Goal: Task Accomplishment & Management: Manage account settings

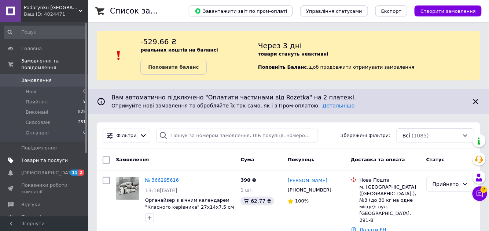
click at [45, 157] on span "Товари та послуги" at bounding box center [44, 160] width 47 height 7
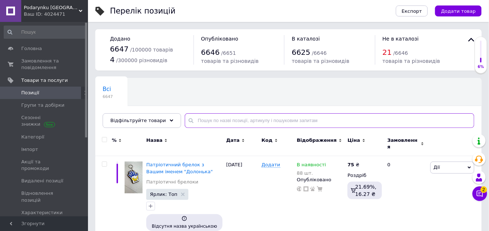
click at [204, 121] on input "text" at bounding box center [329, 121] width 289 height 15
click at [205, 119] on input "text" at bounding box center [329, 121] width 289 height 15
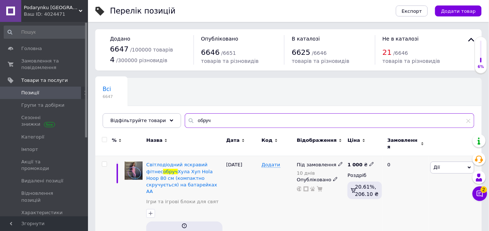
type input "обруч"
click at [369, 162] on icon at bounding box center [371, 164] width 4 height 4
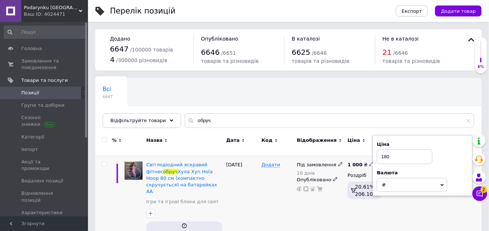
type input "1800"
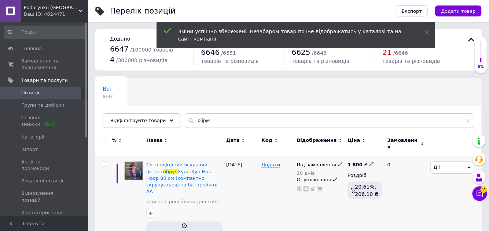
click at [338, 162] on span at bounding box center [340, 164] width 5 height 5
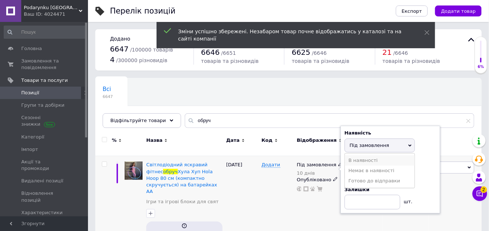
click at [351, 156] on li "В наявності" at bounding box center [380, 161] width 70 height 10
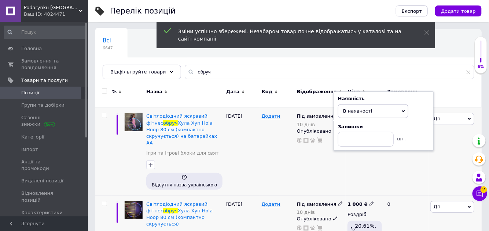
scroll to position [66, 0]
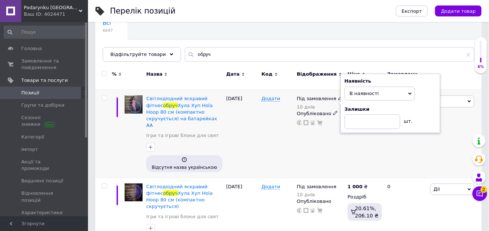
click at [314, 141] on div "Під замовлення 10 днів Наявність В наявності Немає в наявності Під замовлення Г…" at bounding box center [320, 134] width 51 height 88
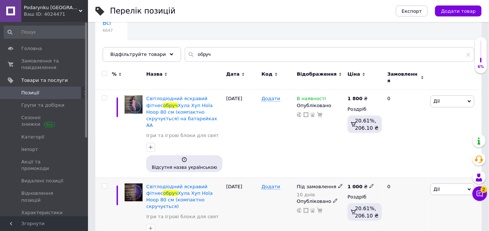
click at [338, 184] on icon at bounding box center [340, 186] width 4 height 4
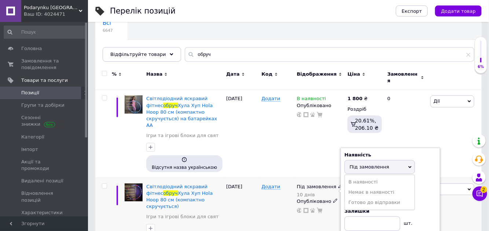
drag, startPoint x: 352, startPoint y: 162, endPoint x: 372, endPoint y: 164, distance: 20.3
click at [353, 177] on li "В наявності" at bounding box center [380, 182] width 70 height 10
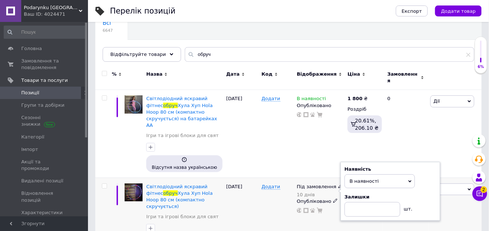
click at [363, 214] on div "1 000 ₴ Роздріб 20.61%, 206.10 ₴" at bounding box center [363, 218] width 37 height 81
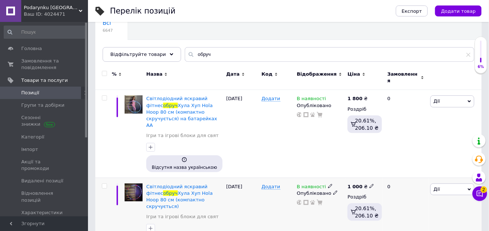
click at [369, 184] on icon at bounding box center [371, 186] width 4 height 4
type input "1800"
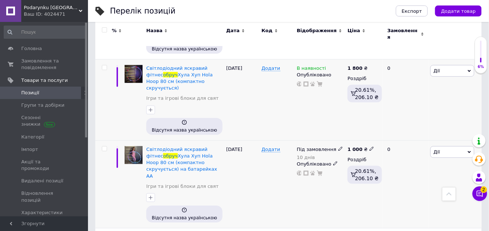
scroll to position [200, 0]
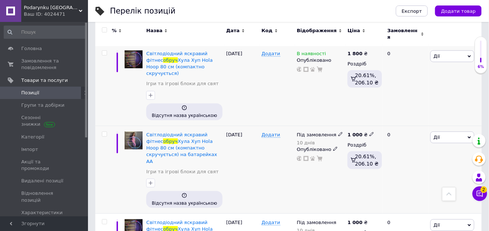
click at [369, 133] on use at bounding box center [371, 135] width 4 height 4
type input "1800"
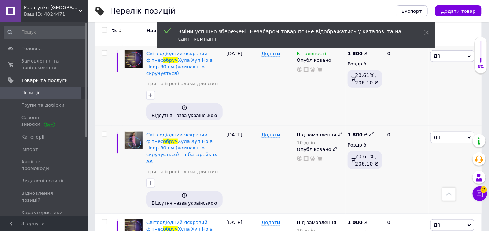
click at [338, 133] on use at bounding box center [340, 135] width 4 height 4
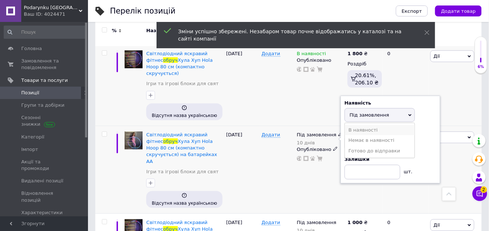
click at [347, 125] on li "В наявності" at bounding box center [380, 130] width 70 height 10
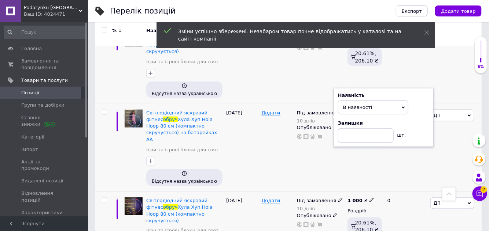
scroll to position [233, 0]
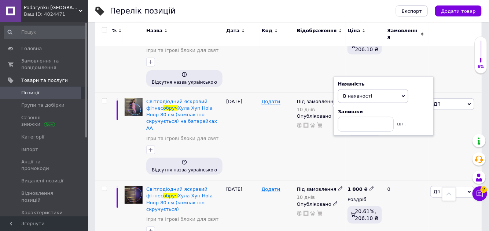
click at [338, 187] on icon at bounding box center [340, 189] width 4 height 4
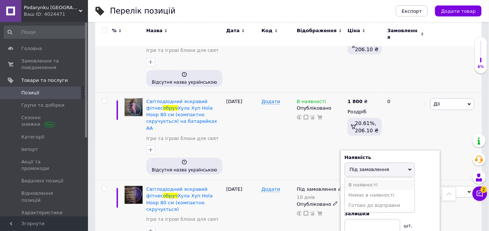
click at [352, 180] on li "В наявності" at bounding box center [380, 185] width 70 height 10
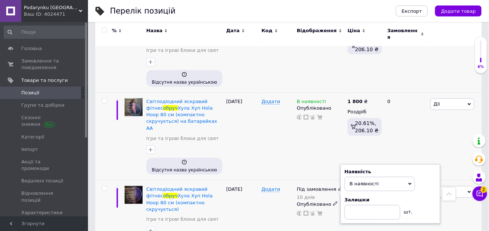
click at [326, 187] on div "Під замовлення 10 днів Наявність В наявності Немає в наявності Під замовлення Г…" at bounding box center [320, 221] width 51 height 81
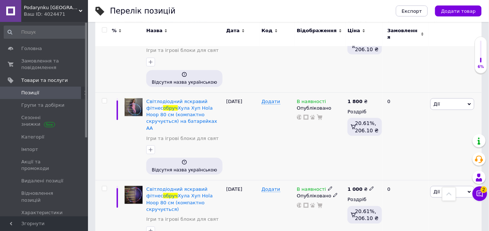
click at [369, 187] on use at bounding box center [371, 189] width 4 height 4
drag, startPoint x: 392, startPoint y: 134, endPoint x: 384, endPoint y: 135, distance: 7.8
click at [384, 174] on input "1000" at bounding box center [405, 181] width 56 height 15
type input "1800"
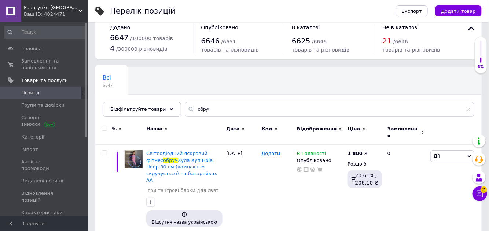
scroll to position [0, 0]
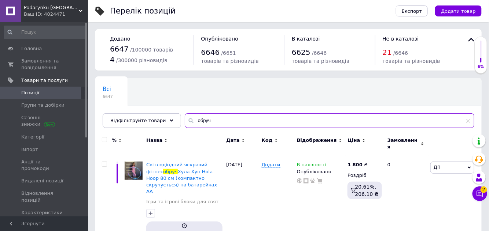
drag, startPoint x: 207, startPoint y: 120, endPoint x: 189, endPoint y: 119, distance: 18.0
click at [189, 119] on input "обруч" at bounding box center [329, 121] width 289 height 15
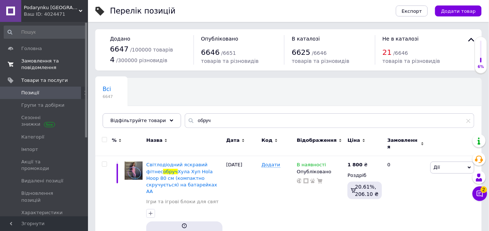
click at [48, 66] on span "Замовлення та повідомлення" at bounding box center [44, 64] width 47 height 13
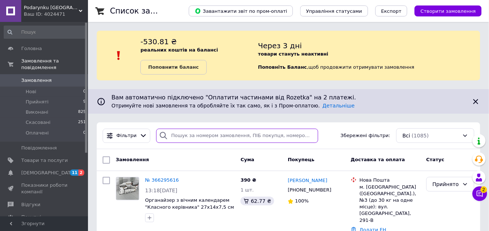
click at [199, 136] on input "search" at bounding box center [237, 136] width 162 height 14
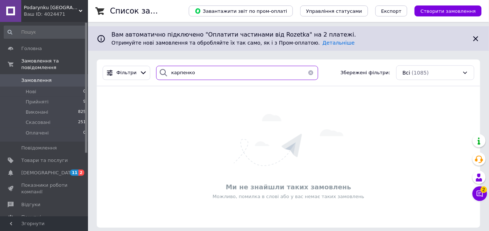
scroll to position [68, 0]
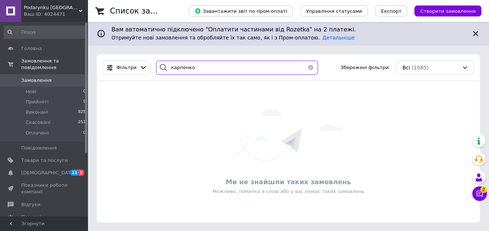
drag, startPoint x: 201, startPoint y: 74, endPoint x: 152, endPoint y: 79, distance: 49.8
click at [153, 79] on div "[PERSON_NAME] Збережені фільтри: Всі (1085)" at bounding box center [288, 68] width 383 height 27
type input "карпенко"
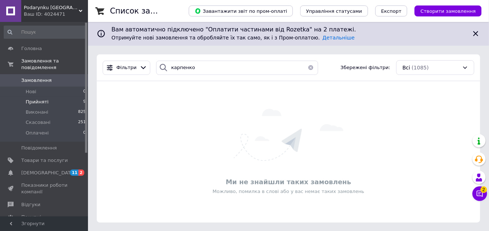
click at [65, 98] on li "Прийняті 9" at bounding box center [45, 102] width 90 height 10
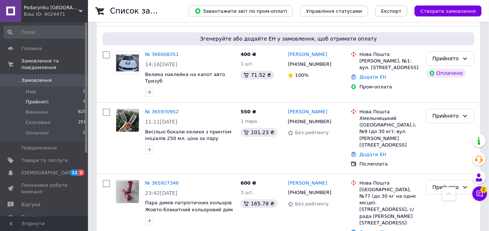
scroll to position [589, 0]
